Goal: Complete application form

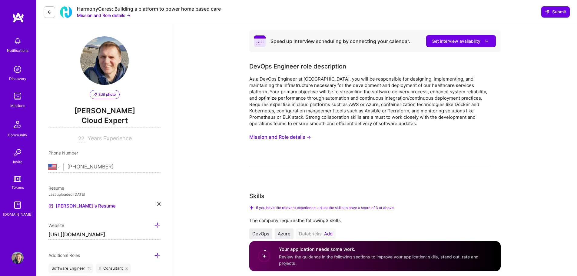
select select "US"
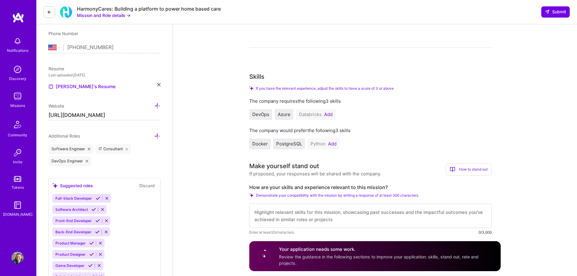
scroll to position [121, 0]
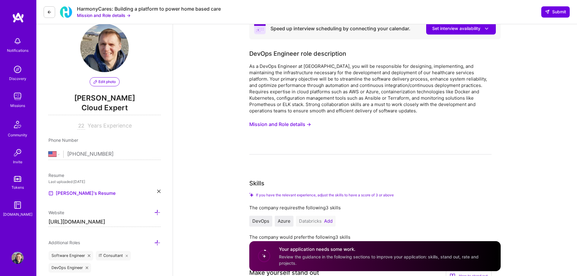
scroll to position [0, 0]
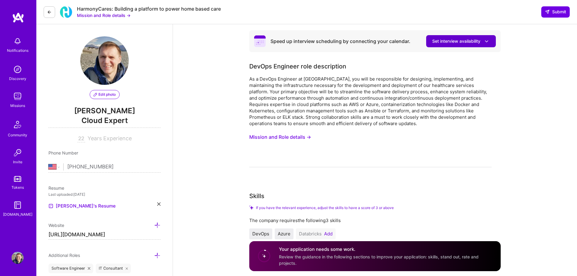
click at [487, 42] on icon at bounding box center [486, 41] width 6 height 6
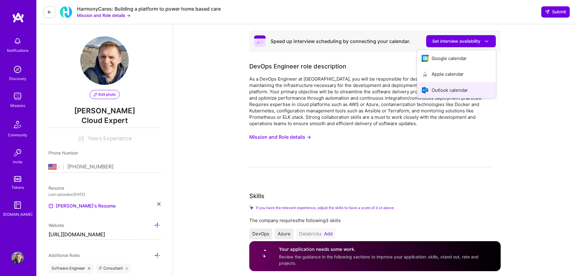
click at [462, 91] on button "Outlook calendar" at bounding box center [456, 90] width 79 height 16
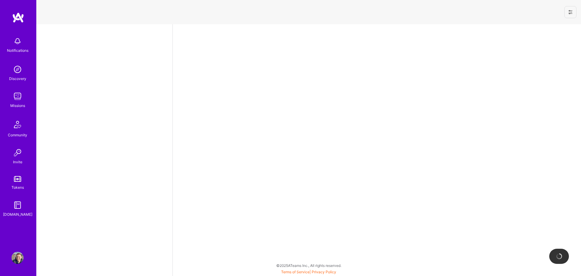
select select "US"
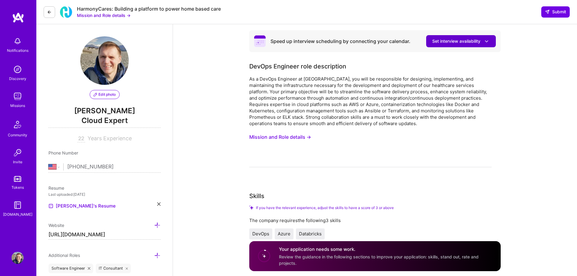
click at [486, 43] on icon at bounding box center [486, 41] width 6 height 6
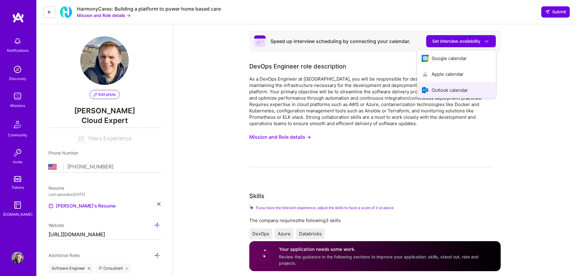
click at [474, 88] on button "Outlook calendar" at bounding box center [456, 90] width 79 height 16
click at [129, 15] on button "Mission and Role details →" at bounding box center [104, 15] width 54 height 6
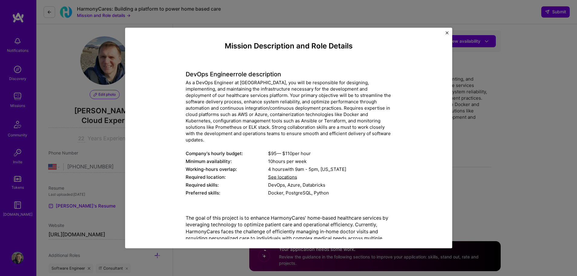
click at [292, 174] on span "See locations" at bounding box center [282, 177] width 29 height 6
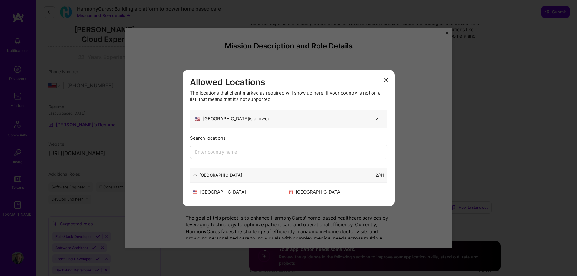
scroll to position [91, 0]
click at [303, 192] on div "[GEOGRAPHIC_DATA]" at bounding box center [337, 192] width 96 height 6
click at [304, 192] on div "[GEOGRAPHIC_DATA]" at bounding box center [337, 192] width 96 height 6
click at [195, 176] on icon "modal" at bounding box center [195, 175] width 4 height 4
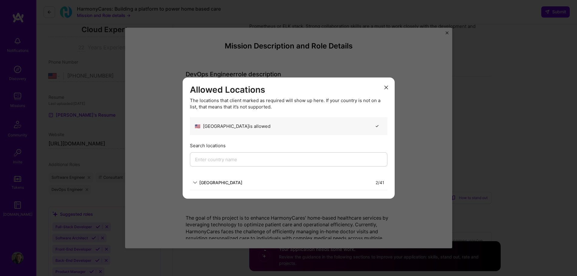
click at [194, 181] on icon "modal" at bounding box center [195, 182] width 4 height 4
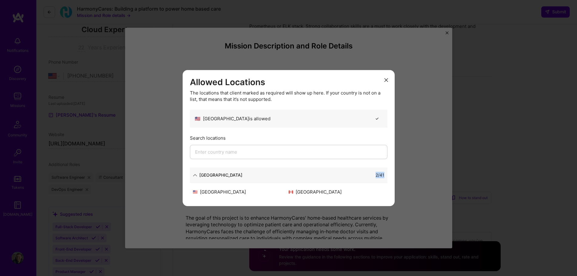
drag, startPoint x: 384, startPoint y: 175, endPoint x: 375, endPoint y: 174, distance: 9.1
click at [375, 174] on div "North America 2 / 41" at bounding box center [288, 174] width 197 height 15
click at [376, 118] on icon "modal" at bounding box center [377, 118] width 5 height 5
click at [251, 151] on input "modal" at bounding box center [288, 152] width 197 height 14
type input "[GEOGRAPHIC_DATA]"
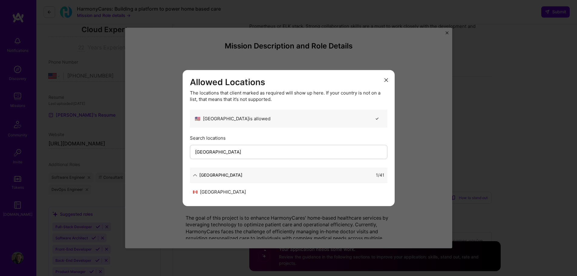
drag, startPoint x: 224, startPoint y: 152, endPoint x: 193, endPoint y: 152, distance: 31.5
click at [193, 152] on input "[GEOGRAPHIC_DATA]" at bounding box center [288, 152] width 197 height 14
click at [273, 135] on div "Search locations" at bounding box center [288, 138] width 197 height 6
click at [388, 81] on button "modal" at bounding box center [385, 80] width 7 height 10
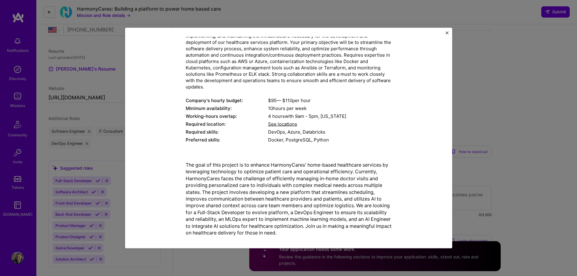
scroll to position [151, 0]
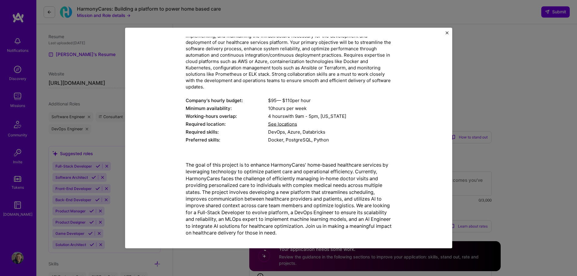
click at [446, 31] on img "Close" at bounding box center [446, 32] width 3 height 3
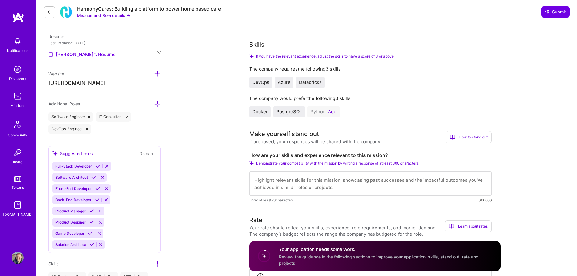
click at [478, 135] on div "How to stand out" at bounding box center [469, 137] width 46 height 12
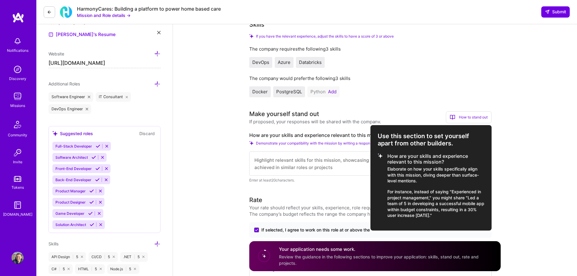
scroll to position [182, 0]
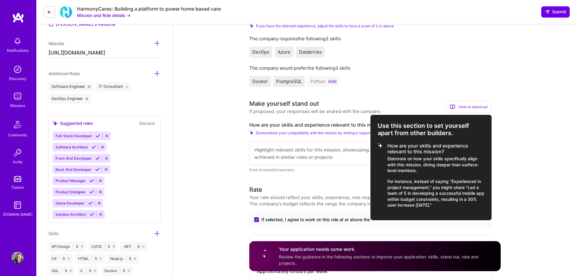
click at [532, 139] on div at bounding box center [288, 138] width 577 height 276
